Goal: Task Accomplishment & Management: Complete application form

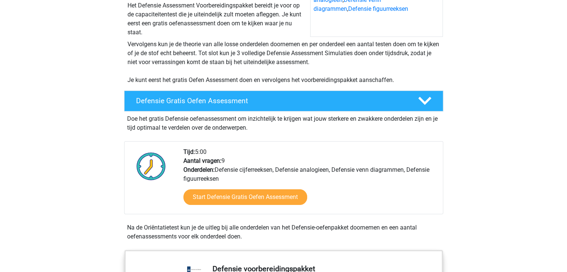
scroll to position [123, 0]
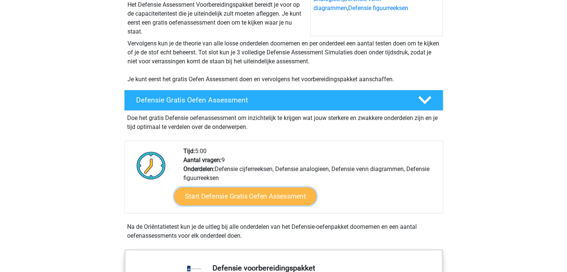
click at [235, 198] on link "Start Defensie Gratis Oefen Assessment" at bounding box center [245, 196] width 142 height 18
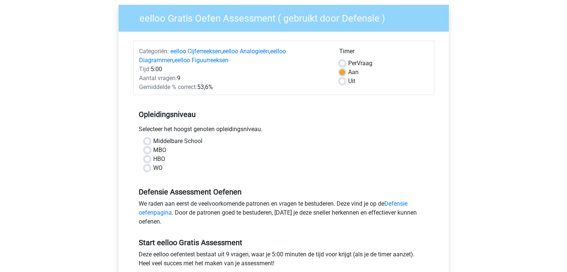
scroll to position [62, 0]
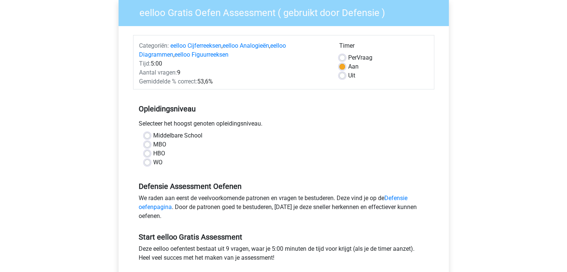
click at [153, 141] on label "MBO" at bounding box center [159, 144] width 13 height 9
click at [150, 141] on input "MBO" at bounding box center [147, 143] width 6 height 7
radio input "true"
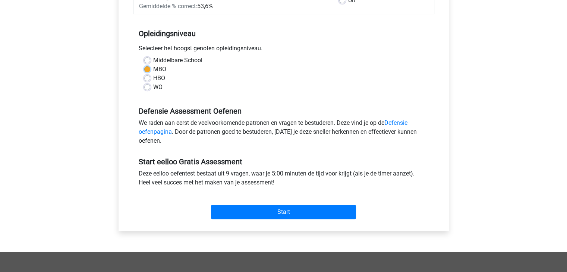
scroll to position [138, 0]
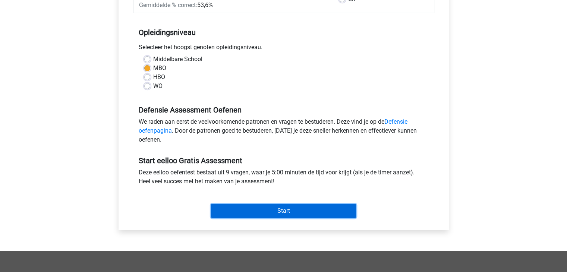
click at [295, 210] on input "Start" at bounding box center [283, 211] width 145 height 14
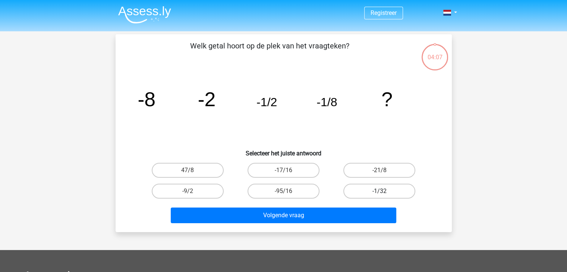
click at [386, 194] on label "-1/32" at bounding box center [379, 191] width 72 height 15
click at [384, 194] on input "-1/32" at bounding box center [381, 193] width 5 height 5
radio input "true"
click at [312, 206] on div "Volgende vraag" at bounding box center [283, 214] width 312 height 25
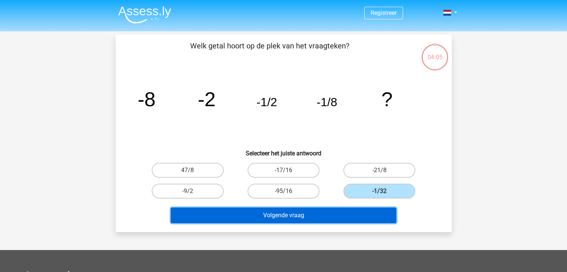
click at [305, 215] on button "Volgende vraag" at bounding box center [283, 215] width 225 height 16
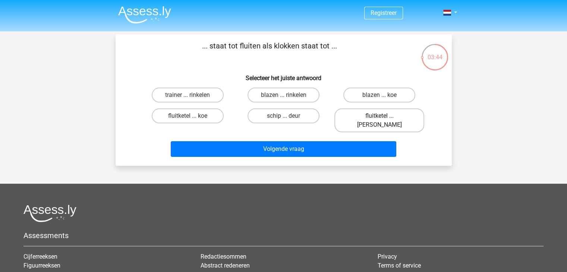
click at [372, 118] on label "fluitketel ... luiden" at bounding box center [379, 120] width 90 height 24
click at [379, 118] on input "fluitketel ... luiden" at bounding box center [381, 118] width 5 height 5
radio input "true"
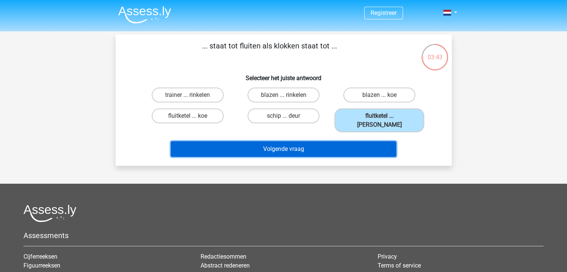
click at [307, 141] on button "Volgende vraag" at bounding box center [283, 149] width 225 height 16
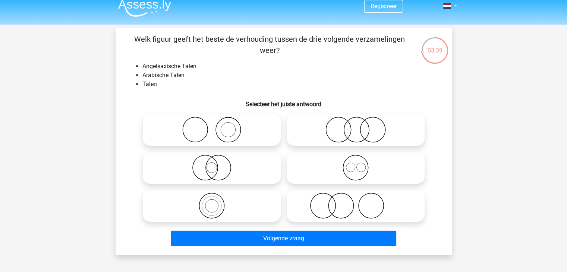
scroll to position [10, 0]
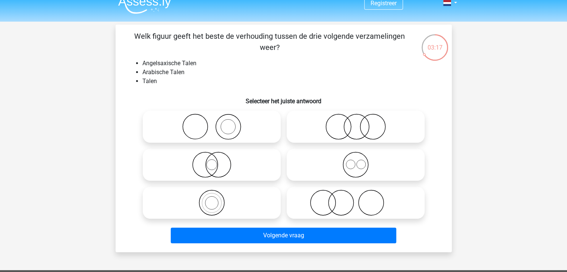
click at [346, 177] on icon at bounding box center [355, 165] width 132 height 26
click at [355, 161] on input "radio" at bounding box center [357, 158] width 5 height 5
radio input "true"
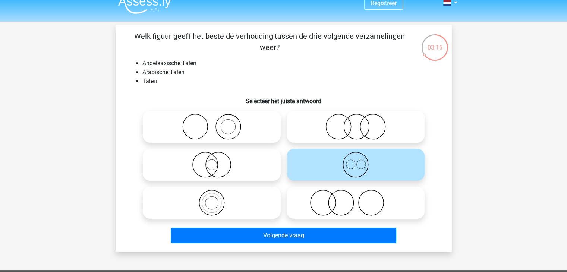
click at [327, 127] on icon at bounding box center [355, 127] width 132 height 26
click at [355, 123] on input "radio" at bounding box center [357, 120] width 5 height 5
radio input "true"
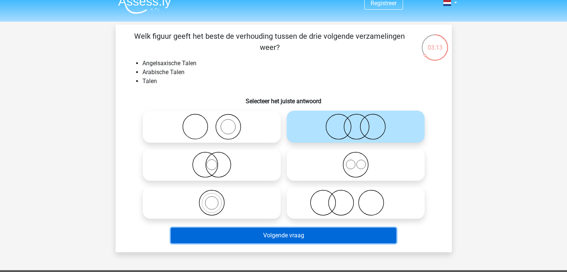
click at [288, 229] on button "Volgende vraag" at bounding box center [283, 236] width 225 height 16
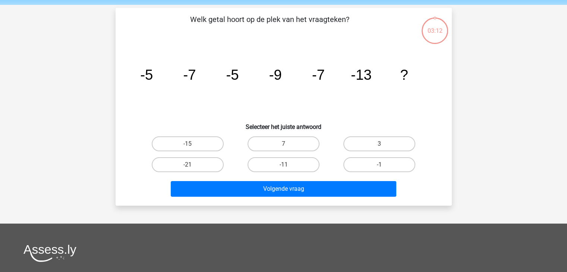
scroll to position [34, 0]
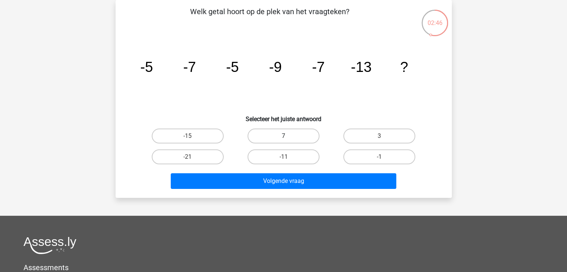
click at [278, 136] on label "7" at bounding box center [283, 136] width 72 height 15
click at [283, 136] on input "7" at bounding box center [285, 138] width 5 height 5
radio input "true"
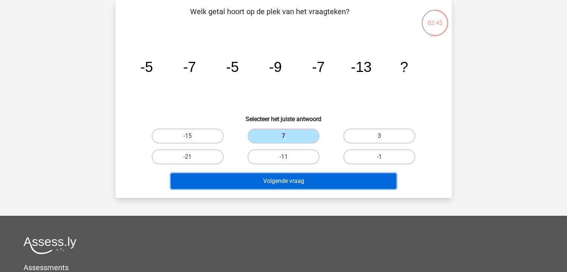
click at [298, 180] on button "Volgende vraag" at bounding box center [283, 181] width 225 height 16
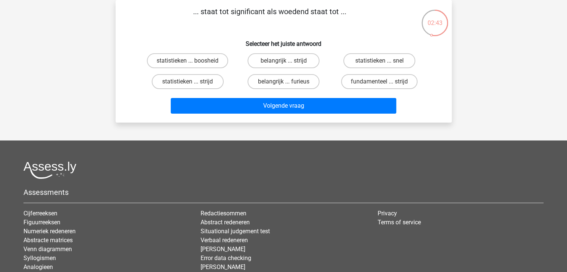
scroll to position [0, 0]
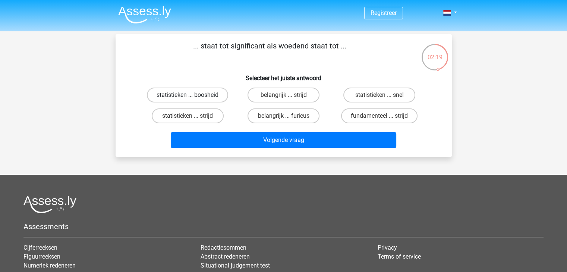
click at [215, 96] on label "statistieken ... boosheid" at bounding box center [187, 95] width 81 height 15
click at [192, 96] on input "statistieken ... boosheid" at bounding box center [189, 97] width 5 height 5
radio input "true"
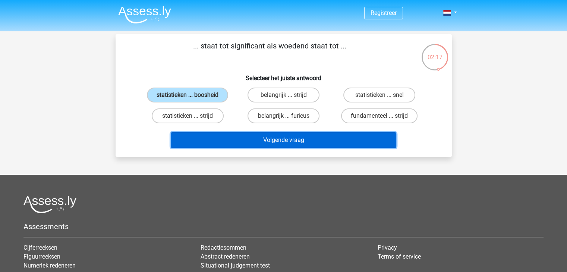
click at [273, 143] on button "Volgende vraag" at bounding box center [283, 140] width 225 height 16
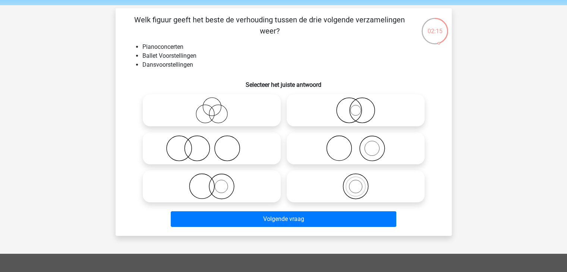
scroll to position [26, 0]
click at [357, 151] on icon at bounding box center [355, 149] width 132 height 26
click at [357, 145] on input "radio" at bounding box center [357, 142] width 5 height 5
radio input "true"
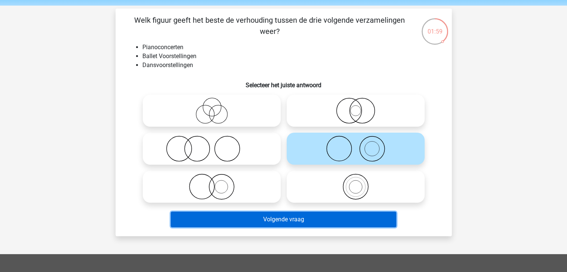
click at [325, 215] on button "Volgende vraag" at bounding box center [283, 220] width 225 height 16
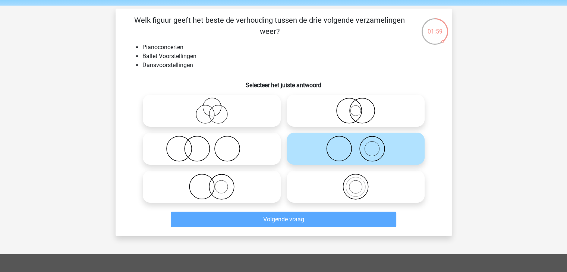
scroll to position [34, 0]
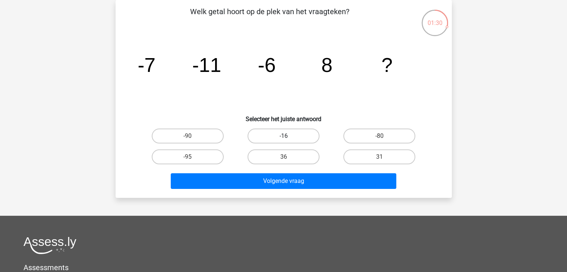
click at [299, 136] on label "-16" at bounding box center [283, 136] width 72 height 15
click at [288, 136] on input "-16" at bounding box center [285, 138] width 5 height 5
radio input "true"
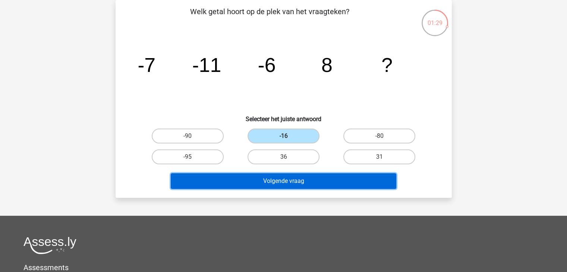
click at [295, 181] on button "Volgende vraag" at bounding box center [283, 181] width 225 height 16
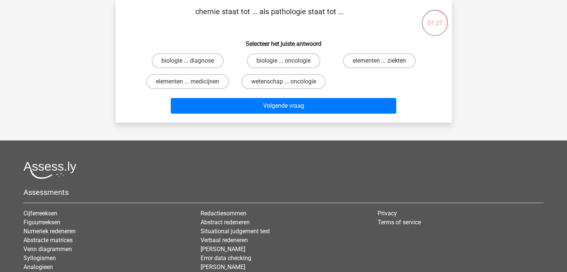
scroll to position [0, 0]
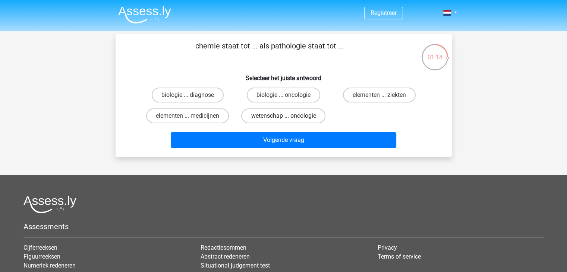
click at [272, 114] on label "wetenschap ... oncologie" at bounding box center [283, 115] width 84 height 15
click at [283, 116] on input "wetenschap ... oncologie" at bounding box center [285, 118] width 5 height 5
radio input "true"
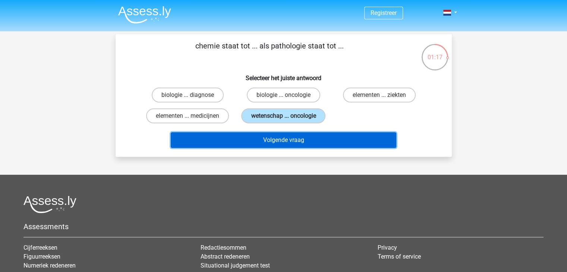
click at [284, 144] on button "Volgende vraag" at bounding box center [283, 140] width 225 height 16
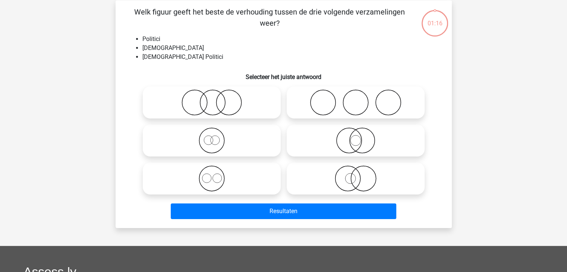
scroll to position [34, 0]
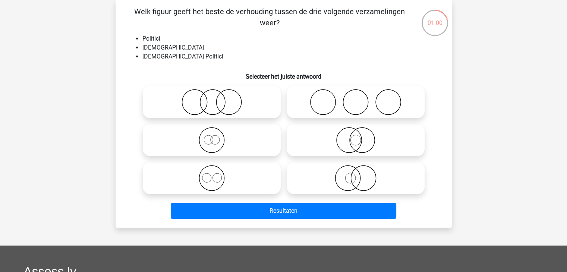
click at [345, 132] on icon at bounding box center [355, 140] width 132 height 26
click at [355, 132] on input "radio" at bounding box center [357, 133] width 5 height 5
radio input "true"
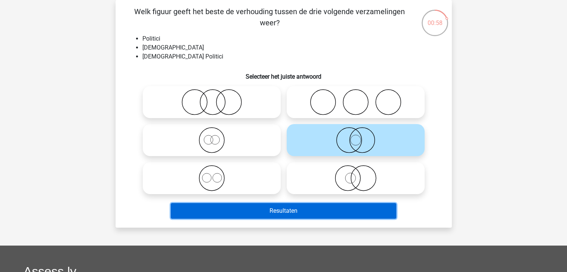
click at [301, 214] on button "Resultaten" at bounding box center [283, 211] width 225 height 16
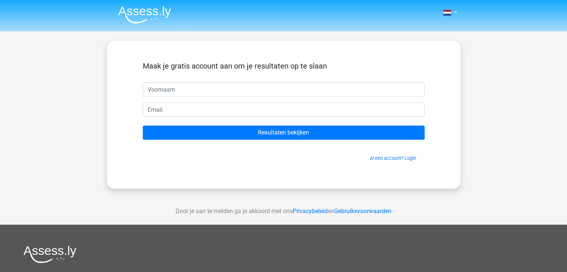
click at [258, 95] on input "text" at bounding box center [284, 89] width 282 height 14
type input "Sidney"
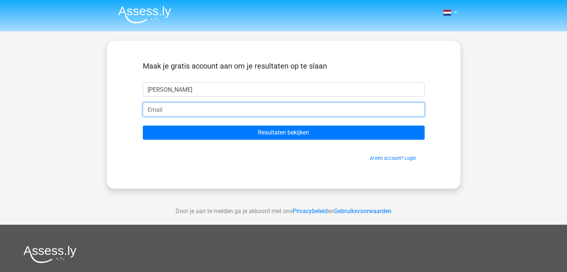
click at [208, 112] on input "email" at bounding box center [284, 109] width 282 height 14
type input "lindelaufsidney@gmail.com"
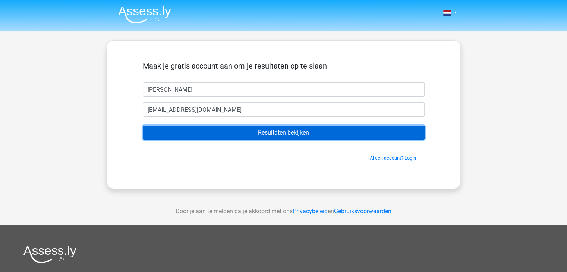
click at [220, 130] on input "Resultaten bekijken" at bounding box center [284, 133] width 282 height 14
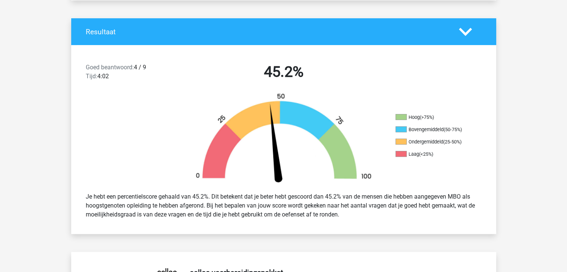
scroll to position [143, 0]
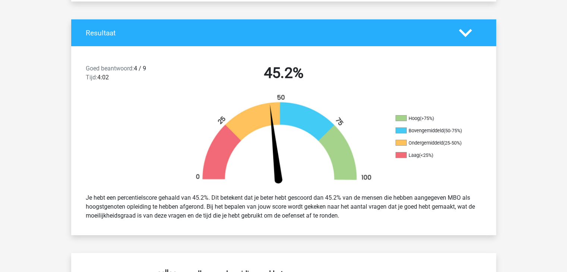
click at [471, 34] on icon at bounding box center [465, 32] width 13 height 13
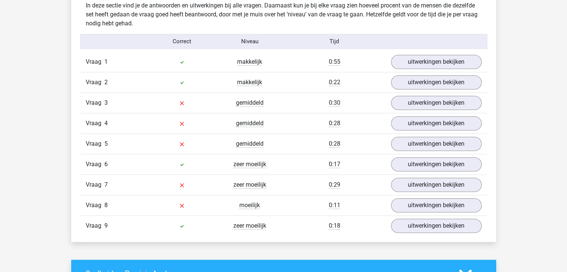
scroll to position [616, 0]
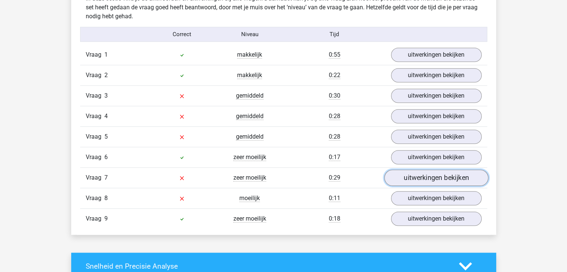
click at [413, 182] on link "uitwerkingen bekijken" at bounding box center [436, 178] width 104 height 16
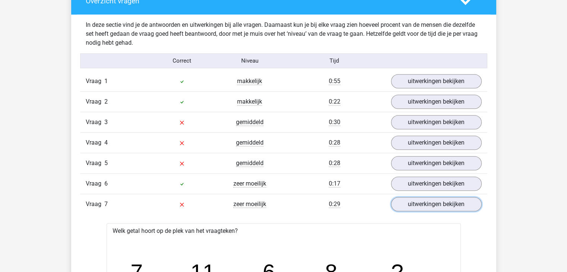
scroll to position [590, 0]
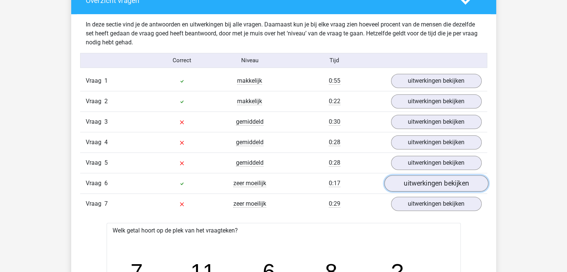
click at [435, 178] on link "uitwerkingen bekijken" at bounding box center [436, 183] width 104 height 16
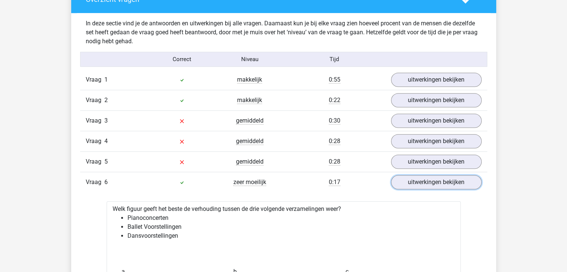
scroll to position [591, 0]
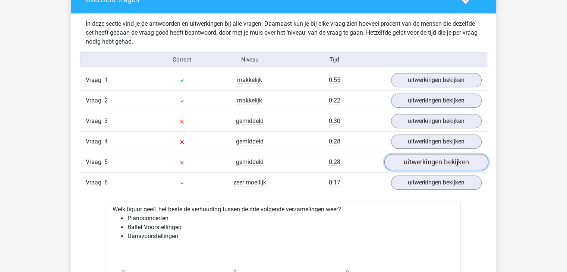
click at [424, 158] on link "uitwerkingen bekijken" at bounding box center [436, 162] width 104 height 16
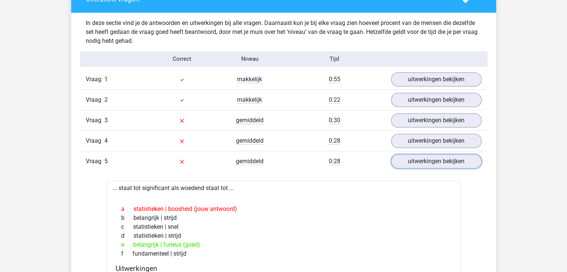
scroll to position [586, 0]
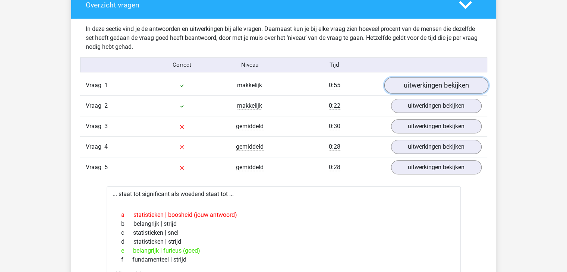
click at [413, 90] on link "uitwerkingen bekijken" at bounding box center [436, 85] width 104 height 16
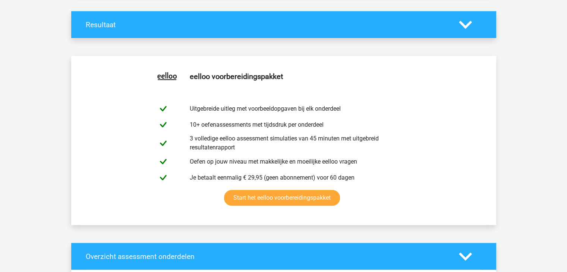
scroll to position [113, 0]
